Goal: Transaction & Acquisition: Obtain resource

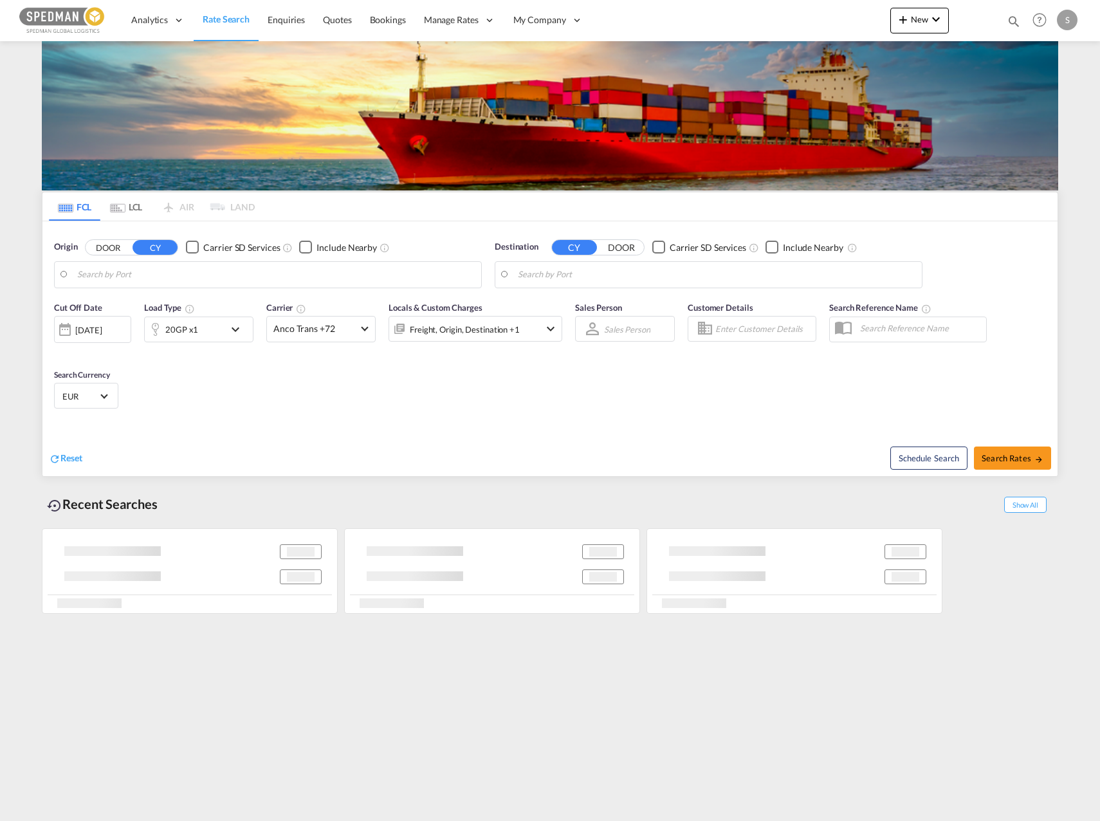
type input "Bergen, NOBGO"
type input "Ningbo, CNNGB"
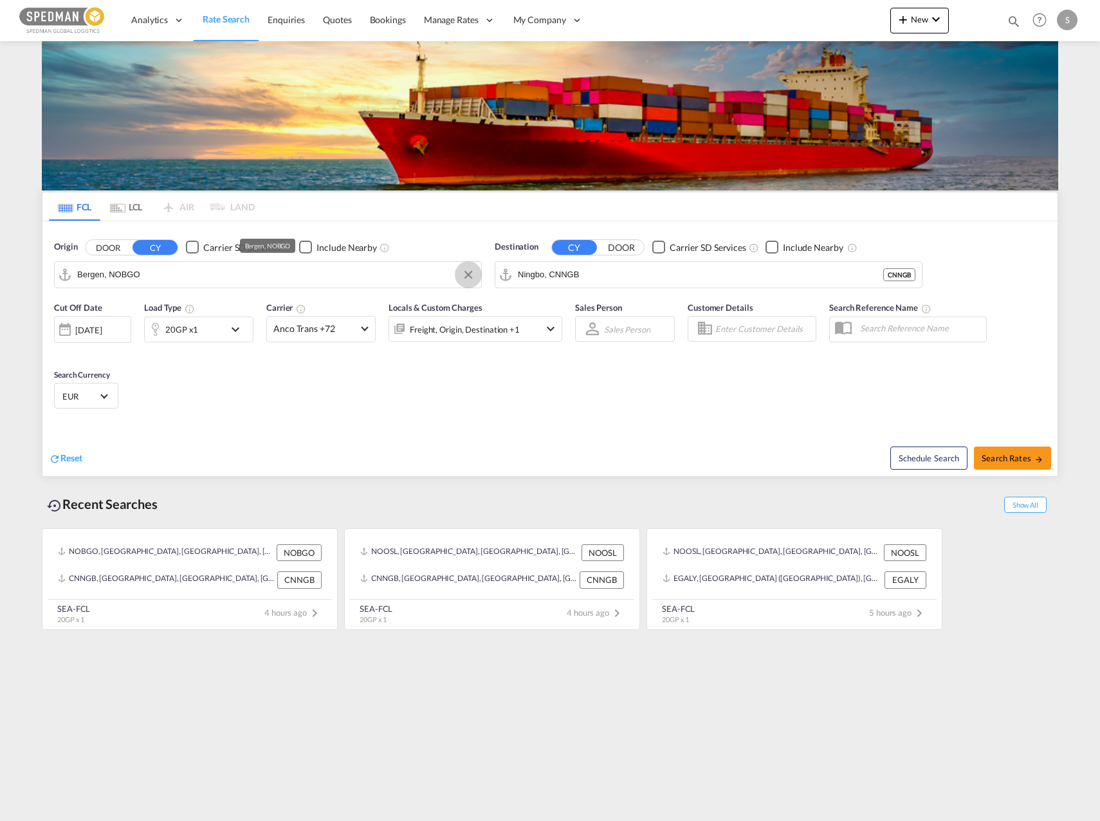
click at [470, 280] on button "Clear Input" at bounding box center [468, 274] width 19 height 19
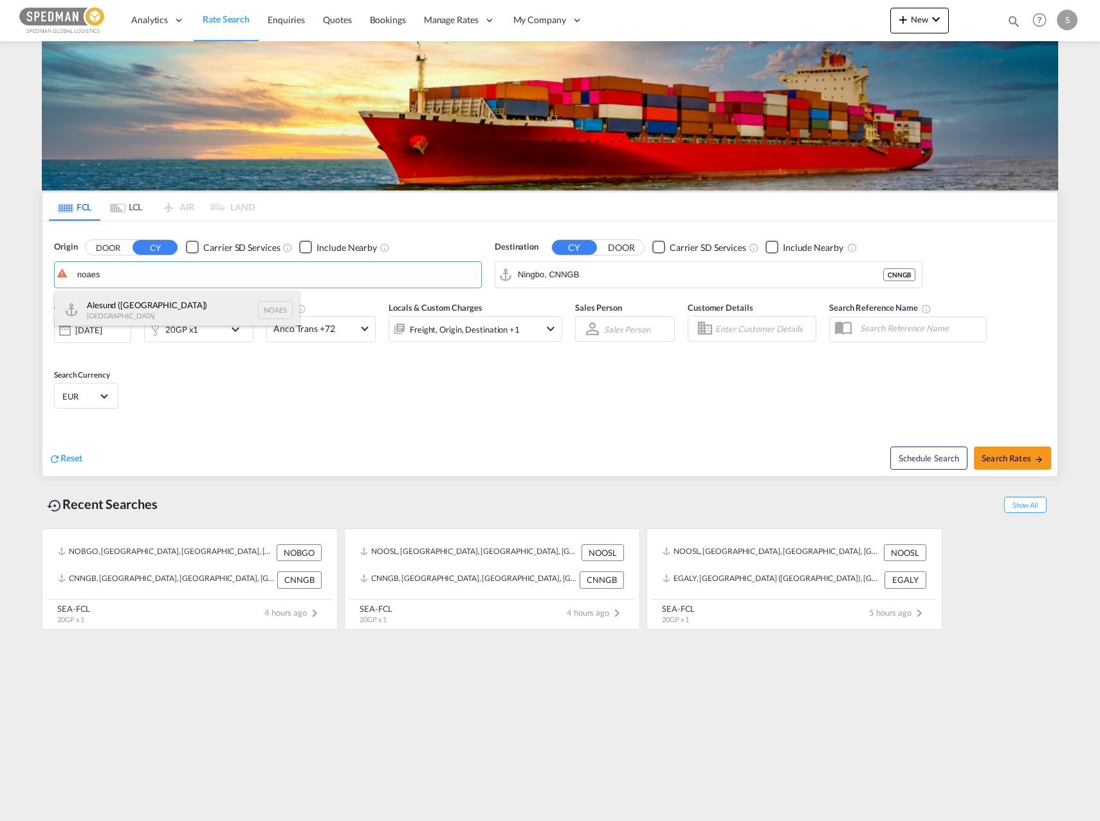
click at [261, 294] on div "Alesund ([GEOGRAPHIC_DATA]) [GEOGRAPHIC_DATA] NOAES" at bounding box center [177, 310] width 244 height 39
type input "Alesund ([GEOGRAPHIC_DATA]), NOAES"
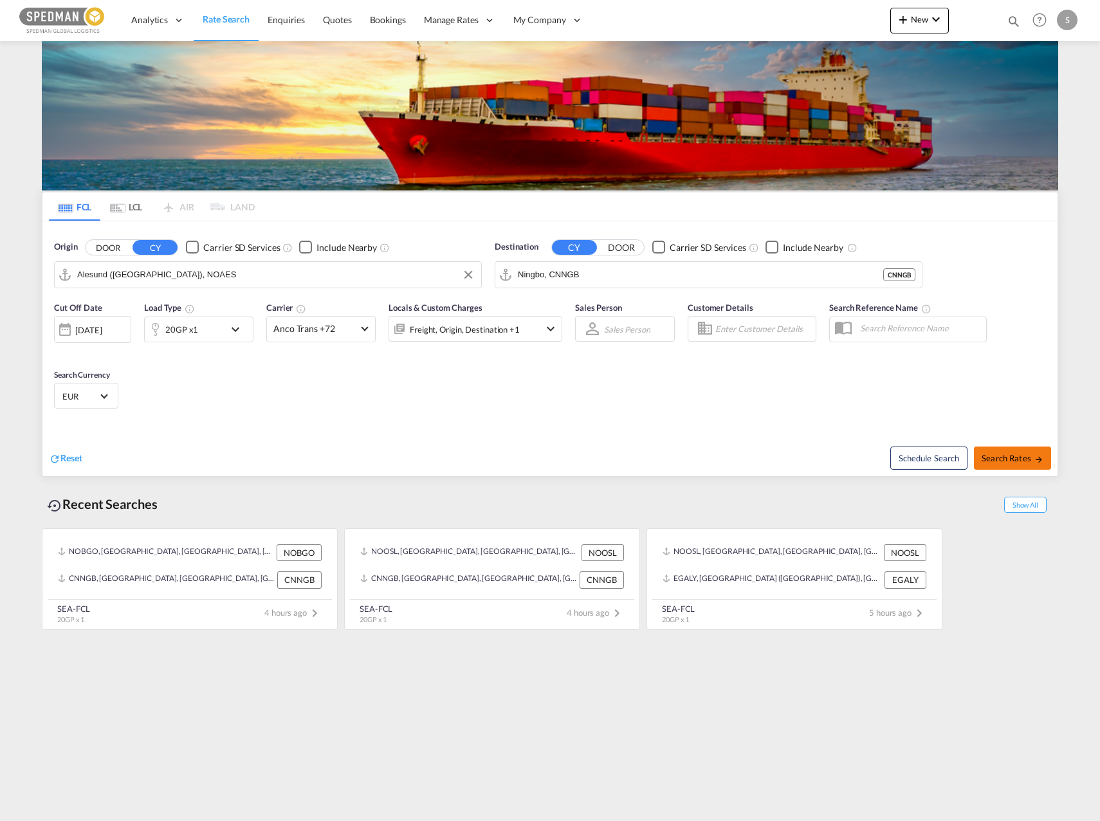
click at [998, 463] on span "Search Rates" at bounding box center [1013, 458] width 62 height 10
type input "NOAES to CNNGB / [DATE]"
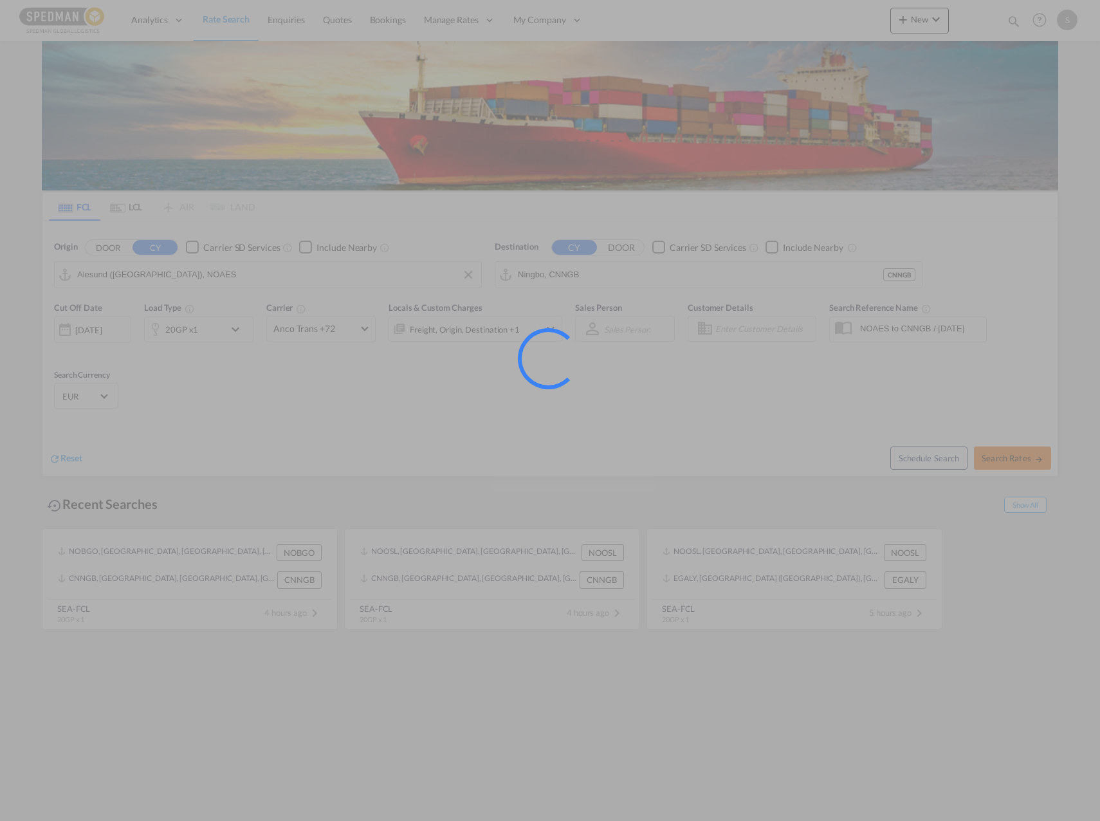
click at [998, 463] on div at bounding box center [550, 410] width 1100 height 821
